Goal: Information Seeking & Learning: Learn about a topic

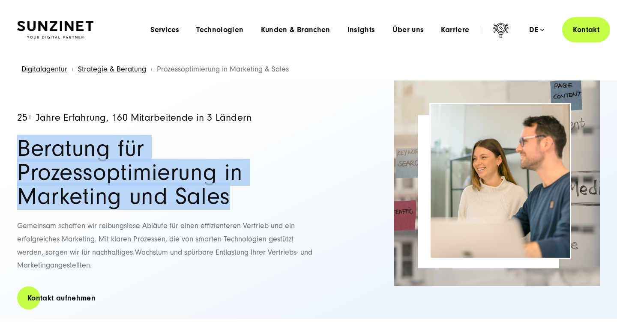
drag, startPoint x: 0, startPoint y: 0, endPoint x: 286, endPoint y: 170, distance: 333.1
click at [280, 170] on h1 "Beratung für Prozessoptimierung in Marketing und Sales" at bounding box center [167, 173] width 300 height 72
click at [286, 170] on h1 "Beratung für Prozessoptimierung in Marketing und Sales" at bounding box center [167, 173] width 300 height 72
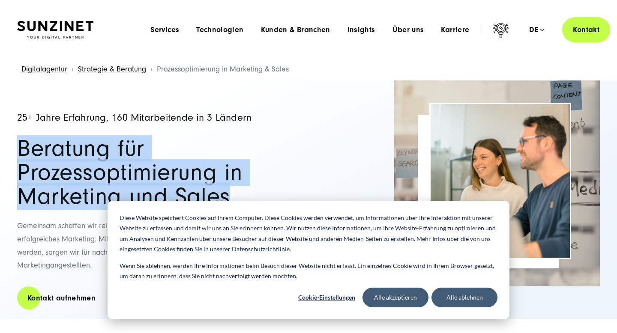
drag, startPoint x: 286, startPoint y: 170, endPoint x: 77, endPoint y: 150, distance: 210.0
click at [86, 157] on h1 "Beratung für Prozessoptimierung in Marketing und Sales" at bounding box center [167, 173] width 300 height 72
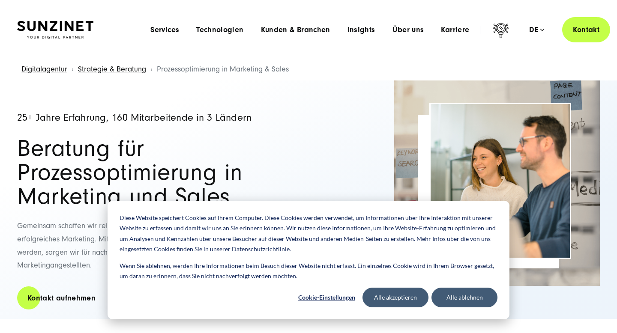
click at [74, 149] on h1 "Beratung für Prozessoptimierung in Marketing und Sales" at bounding box center [167, 173] width 300 height 72
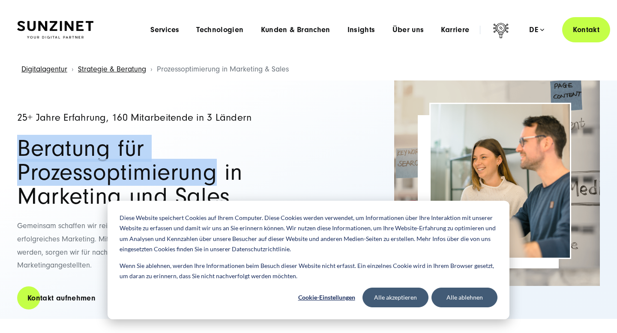
drag, startPoint x: 74, startPoint y: 149, endPoint x: 276, endPoint y: 173, distance: 203.2
click at [260, 168] on h1 "Beratung für Prozessoptimierung in Marketing und Sales" at bounding box center [167, 173] width 300 height 72
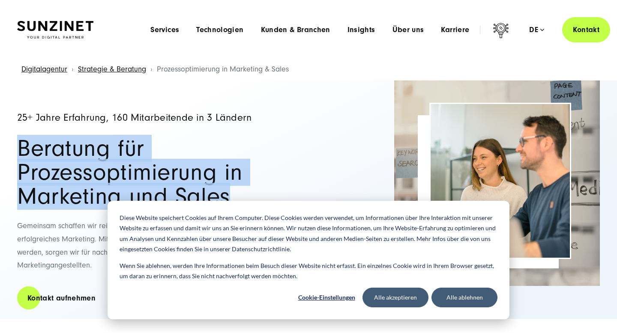
click at [281, 172] on h1 "Beratung für Prozessoptimierung in Marketing und Sales" at bounding box center [167, 173] width 300 height 72
drag, startPoint x: 281, startPoint y: 172, endPoint x: 55, endPoint y: 145, distance: 227.4
click at [55, 145] on h1 "Beratung für Prozessoptimierung in Marketing und Sales" at bounding box center [167, 173] width 300 height 72
click at [48, 146] on h1 "Beratung für Prozessoptimierung in Marketing und Sales" at bounding box center [167, 173] width 300 height 72
drag, startPoint x: 48, startPoint y: 146, endPoint x: 276, endPoint y: 167, distance: 228.5
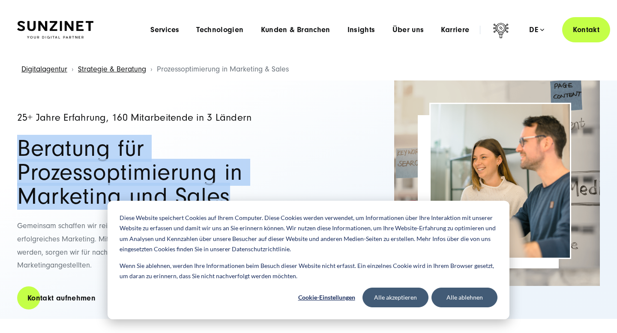
click at [270, 167] on h1 "Beratung für Prozessoptimierung in Marketing und Sales" at bounding box center [167, 173] width 300 height 72
click at [276, 167] on h1 "Beratung für Prozessoptimierung in Marketing und Sales" at bounding box center [167, 173] width 300 height 72
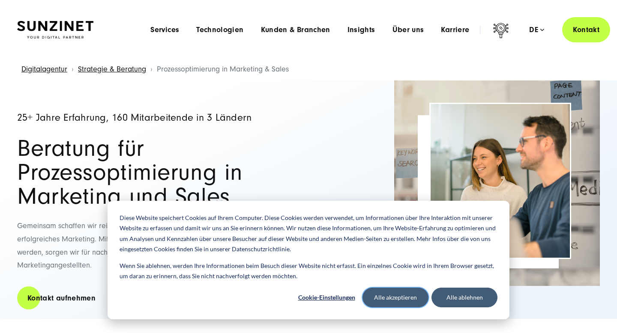
click at [389, 304] on button "Alle akzeptieren" at bounding box center [395, 298] width 66 height 20
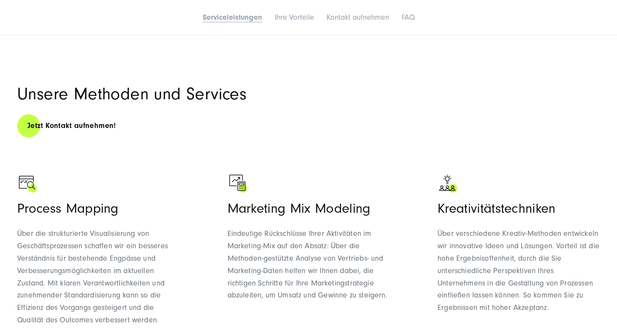
scroll to position [317, 0]
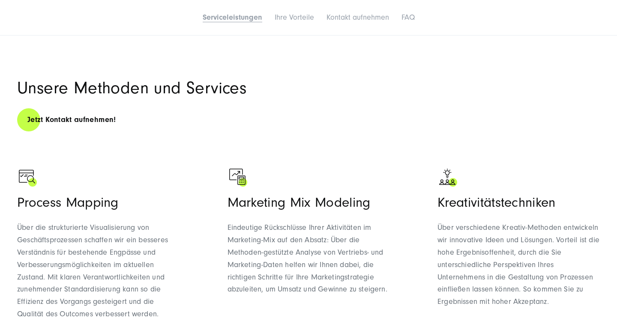
click at [36, 194] on h3 "Process Mapping" at bounding box center [98, 202] width 162 height 16
drag, startPoint x: 36, startPoint y: 186, endPoint x: 78, endPoint y: 186, distance: 41.6
click at [78, 194] on h3 "Process Mapping" at bounding box center [98, 202] width 162 height 16
click at [20, 223] on span "Über die strukturierte Visualisierung von Geschäftsprozessen schaffen wir ein b…" at bounding box center [92, 271] width 151 height 96
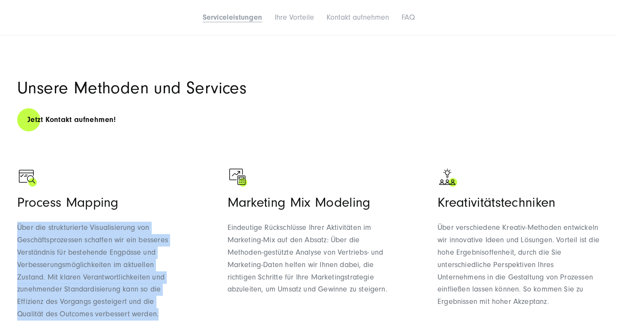
drag, startPoint x: 20, startPoint y: 203, endPoint x: 156, endPoint y: 286, distance: 159.4
click at [156, 286] on span "Über die strukturierte Visualisierung von Geschäftsprozessen schaffen wir ein b…" at bounding box center [92, 271] width 151 height 96
drag, startPoint x: 156, startPoint y: 286, endPoint x: 23, endPoint y: 206, distance: 155.4
click at [23, 222] on p "Über die strukturierte Visualisierung von Geschäftsprozessen schaffen wir ein b…" at bounding box center [98, 271] width 162 height 99
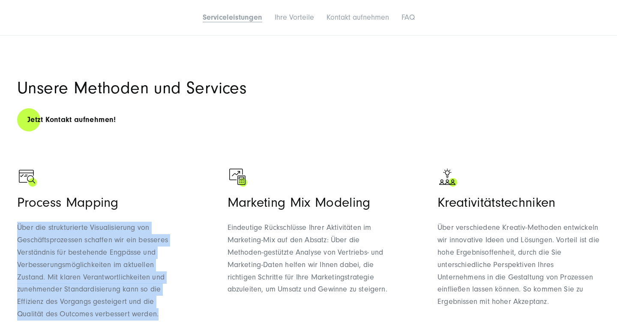
click at [23, 223] on span "Über die strukturierte Visualisierung von Geschäftsprozessen schaffen wir ein b…" at bounding box center [92, 271] width 151 height 96
drag, startPoint x: 23, startPoint y: 206, endPoint x: 174, endPoint y: 283, distance: 169.9
click at [174, 283] on p "Über die strukturierte Visualisierung von Geschäftsprozessen schaffen wir ein b…" at bounding box center [98, 271] width 162 height 99
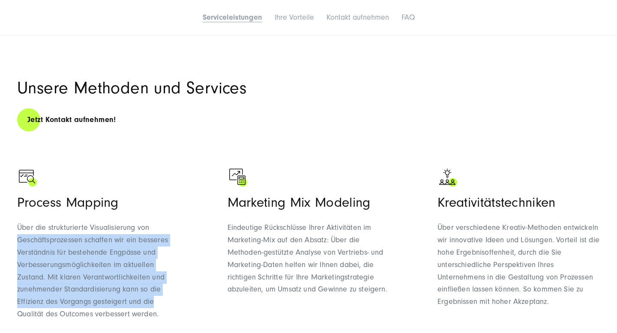
drag, startPoint x: 174, startPoint y: 283, endPoint x: 24, endPoint y: 212, distance: 166.9
click at [24, 222] on p "Über die strukturierte Visualisierung von Geschäftsprozessen schaffen wir ein b…" at bounding box center [98, 271] width 162 height 99
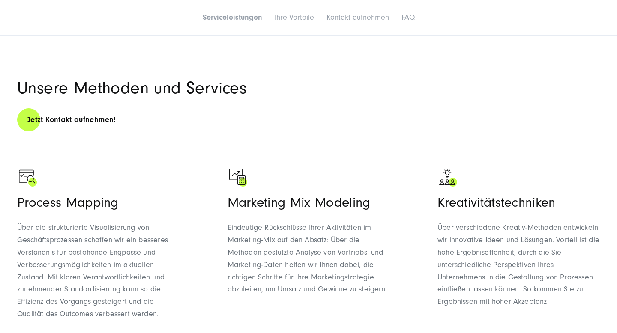
click at [24, 223] on span "Über die strukturierte Visualisierung von Geschäftsprozessen schaffen wir ein b…" at bounding box center [92, 271] width 151 height 96
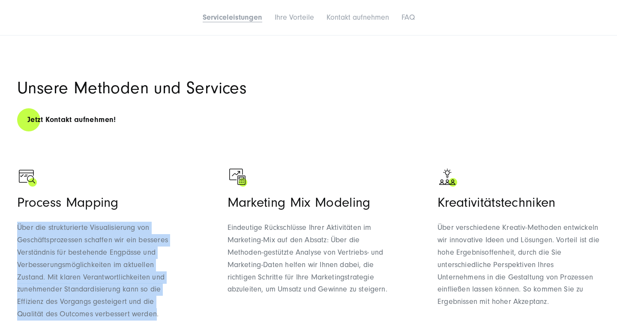
drag, startPoint x: 24, startPoint y: 208, endPoint x: 160, endPoint y: 292, distance: 160.6
click at [159, 292] on p "Über die strukturierte Visualisierung von Geschäftsprozessen schaffen wir ein b…" at bounding box center [98, 271] width 162 height 99
click at [160, 292] on p "Über die strukturierte Visualisierung von Geschäftsprozessen schaffen wir ein b…" at bounding box center [98, 271] width 162 height 99
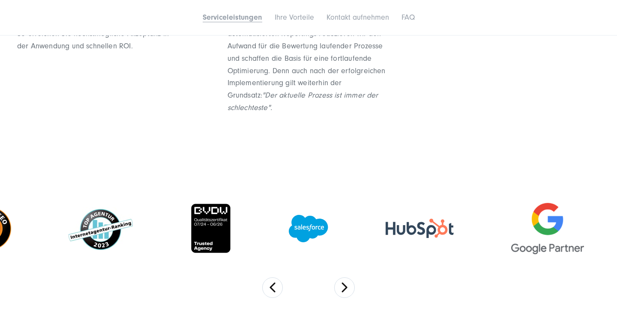
scroll to position [785, 0]
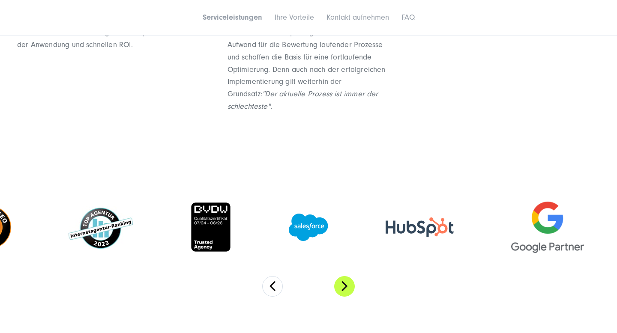
click at [353, 276] on button "Next" at bounding box center [344, 286] width 21 height 21
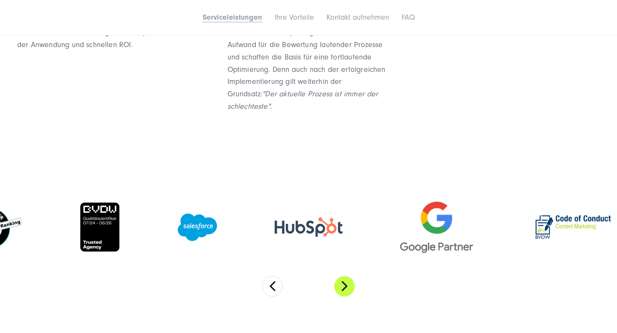
click at [353, 276] on button "Next" at bounding box center [344, 286] width 21 height 21
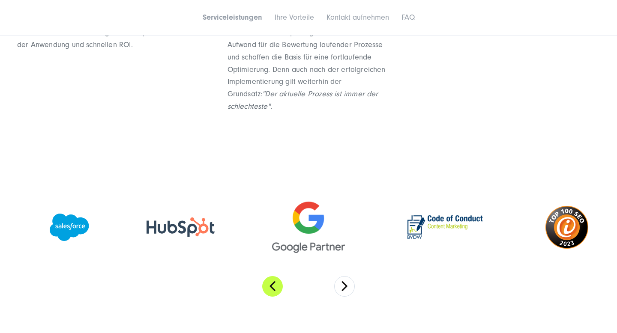
click at [280, 276] on button "Previous" at bounding box center [272, 286] width 21 height 21
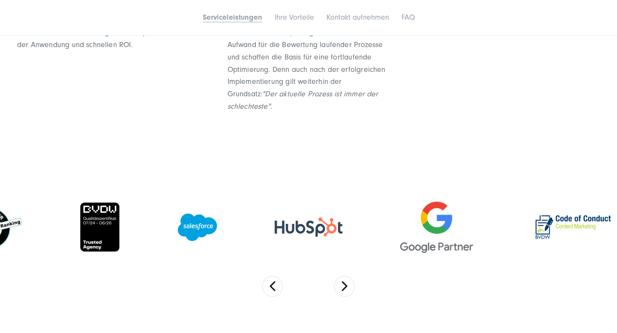
click at [331, 263] on section at bounding box center [308, 243] width 617 height 142
click at [341, 276] on button "Next" at bounding box center [344, 286] width 21 height 21
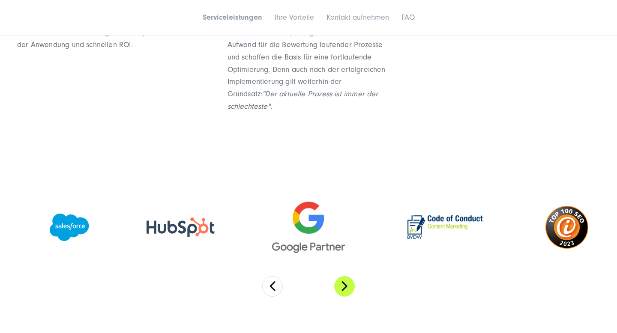
click at [341, 276] on button "Next" at bounding box center [344, 286] width 21 height 21
click at [292, 254] on section at bounding box center [308, 243] width 617 height 142
click at [275, 276] on button "Previous" at bounding box center [272, 286] width 21 height 21
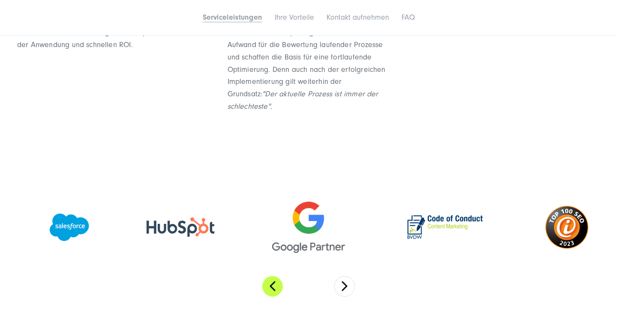
click at [275, 276] on button "Previous" at bounding box center [272, 286] width 21 height 21
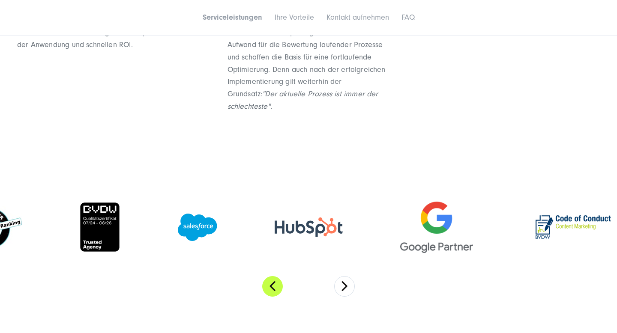
click at [275, 276] on button "Previous" at bounding box center [272, 286] width 21 height 21
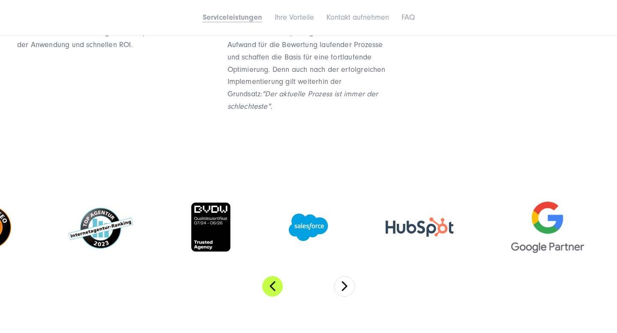
click at [281, 276] on button "Previous" at bounding box center [272, 286] width 21 height 21
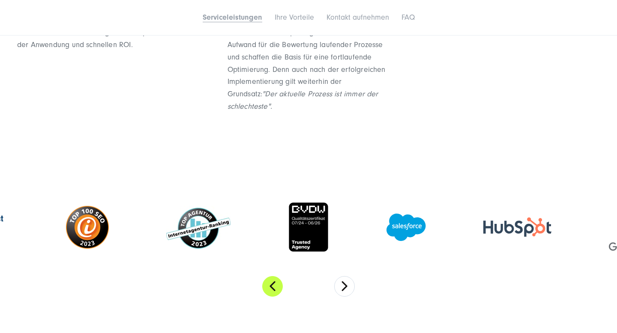
click at [281, 276] on button "Previous" at bounding box center [272, 286] width 21 height 21
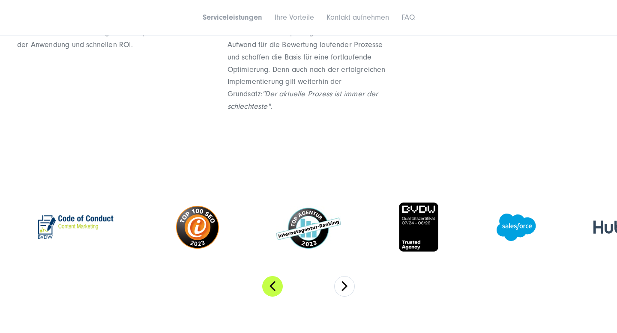
click at [281, 276] on button "Previous" at bounding box center [272, 286] width 21 height 21
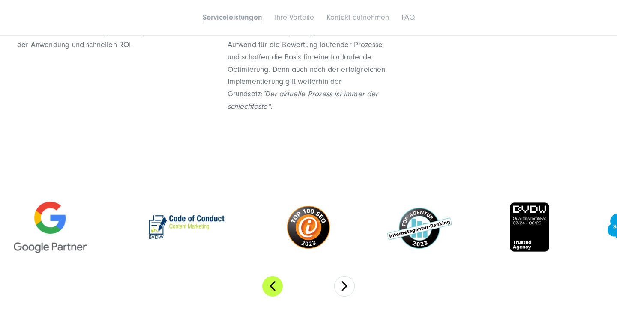
click at [281, 276] on button "Previous" at bounding box center [272, 286] width 21 height 21
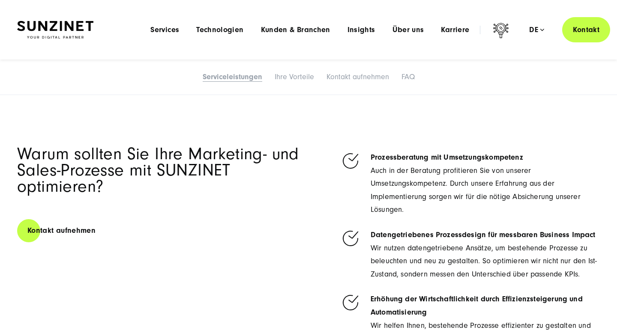
scroll to position [1487, 0]
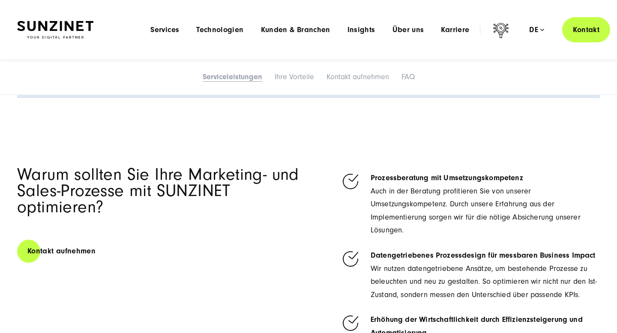
click at [37, 167] on h2 "Warum sollten Sie Ihre Marketing- und Sales-Prozesse mit SUNZINET optimieren?" at bounding box center [159, 191] width 285 height 49
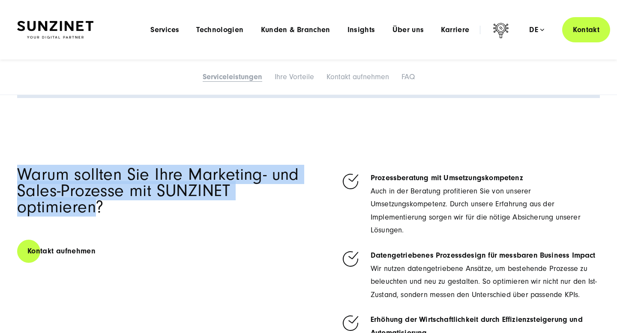
drag, startPoint x: 37, startPoint y: 163, endPoint x: 97, endPoint y: 199, distance: 69.4
click at [97, 199] on h2 "Warum sollten Sie Ihre Marketing- und Sales-Prozesse mit SUNZINET optimieren?" at bounding box center [159, 191] width 285 height 49
drag, startPoint x: 97, startPoint y: 199, endPoint x: 30, endPoint y: 168, distance: 73.2
click at [30, 168] on h2 "Warum sollten Sie Ihre Marketing- und Sales-Prozesse mit SUNZINET optimieren?" at bounding box center [159, 191] width 285 height 49
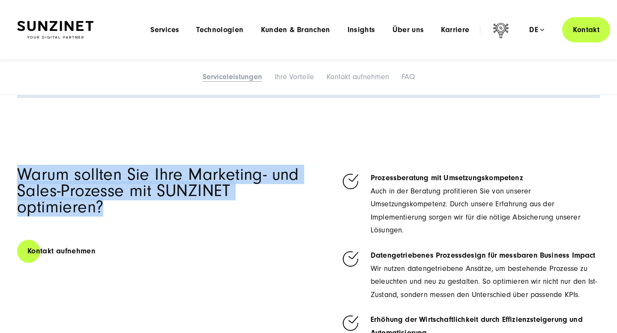
click at [30, 168] on h2 "Warum sollten Sie Ihre Marketing- und Sales-Prozesse mit SUNZINET optimieren?" at bounding box center [159, 191] width 285 height 49
drag, startPoint x: 30, startPoint y: 168, endPoint x: 117, endPoint y: 203, distance: 93.9
click at [117, 203] on h2 "Warum sollten Sie Ihre Marketing- und Sales-Prozesse mit SUNZINET optimieren?" at bounding box center [159, 191] width 285 height 49
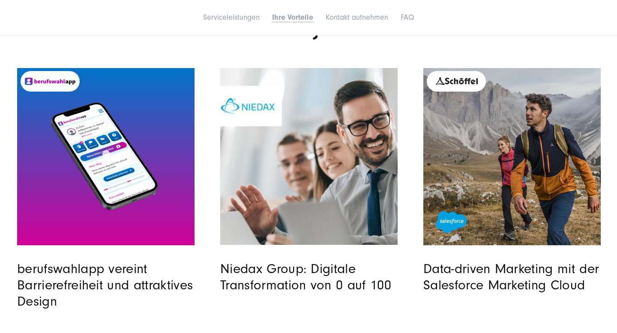
scroll to position [2152, 0]
